Goal: Task Accomplishment & Management: Use online tool/utility

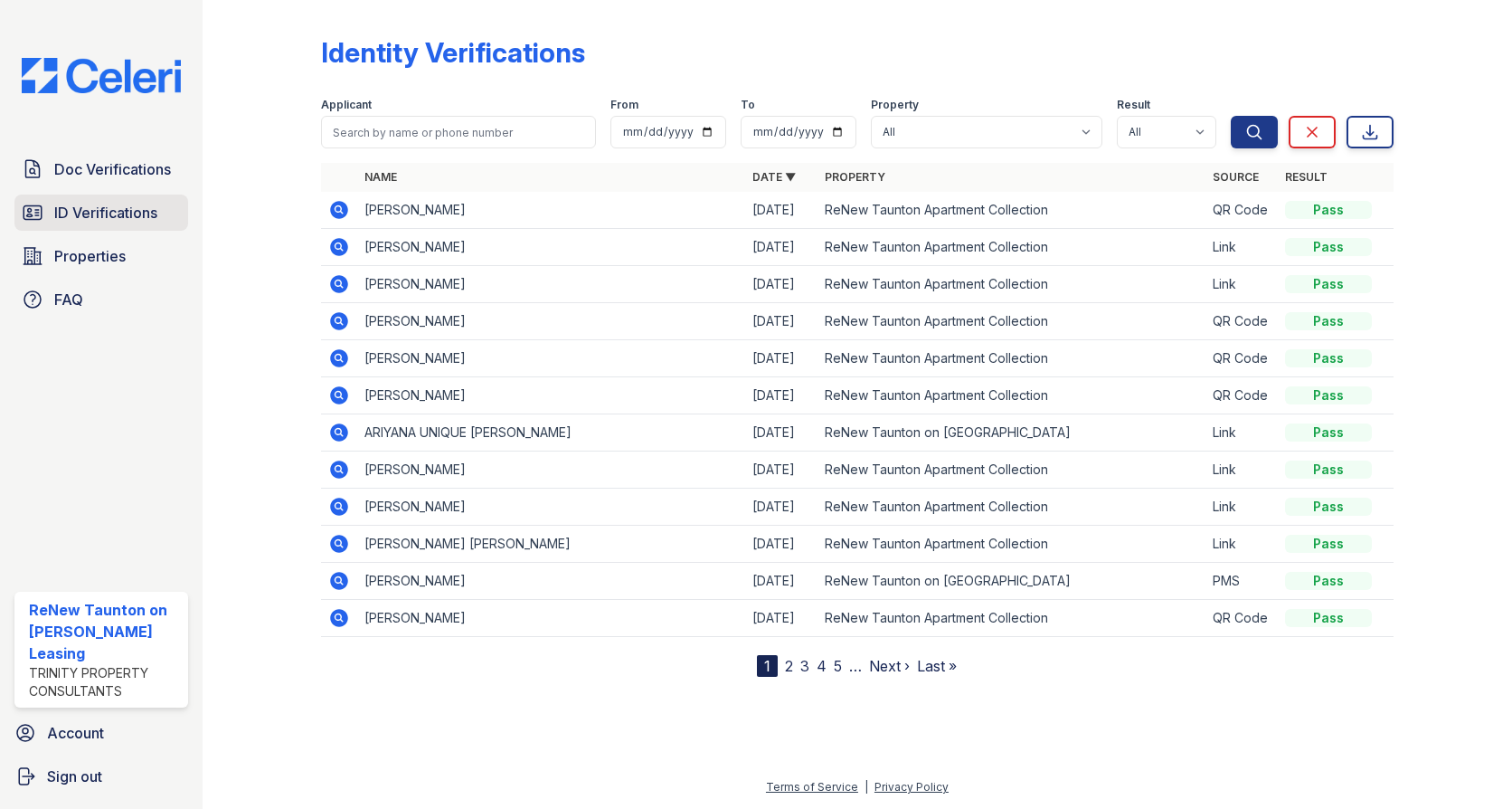
click at [87, 224] on link "ID Verifications" at bounding box center [102, 212] width 174 height 37
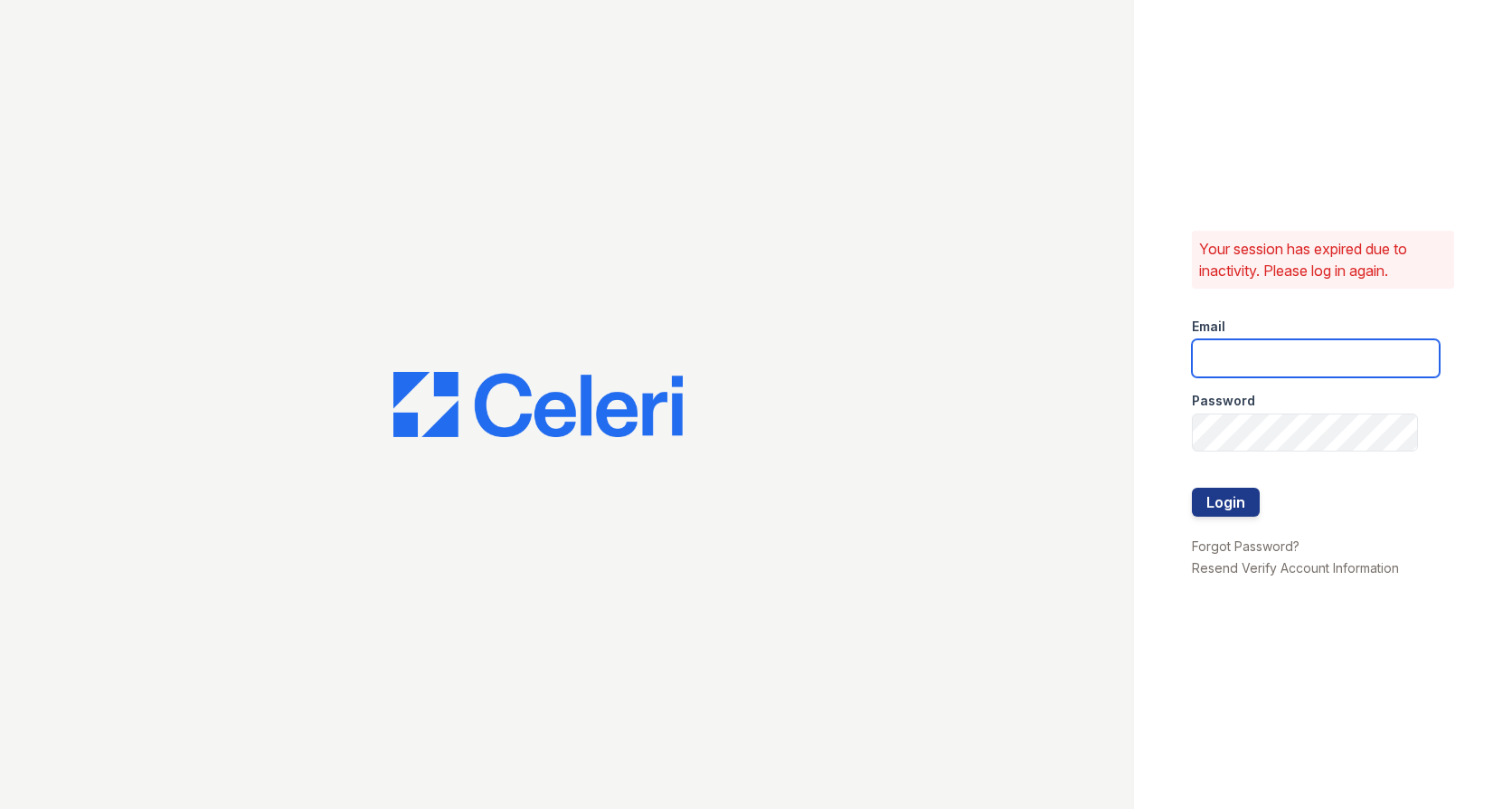
type input "[EMAIL_ADDRESS][DOMAIN_NAME]"
click at [1233, 497] on button "Login" at bounding box center [1225, 501] width 68 height 29
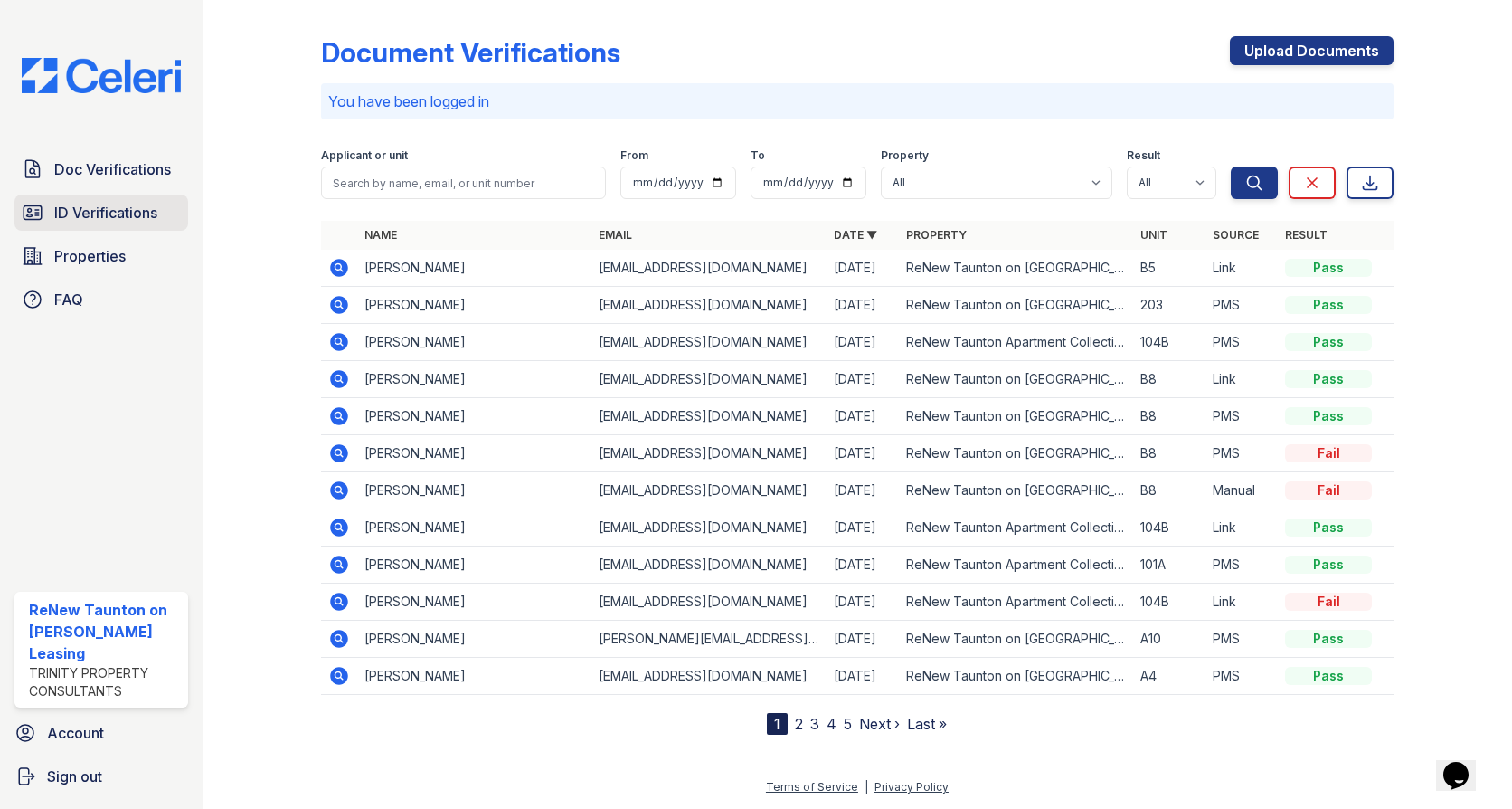
click at [108, 215] on span "ID Verifications" at bounding box center [106, 212] width 104 height 22
